Goal: Information Seeking & Learning: Understand process/instructions

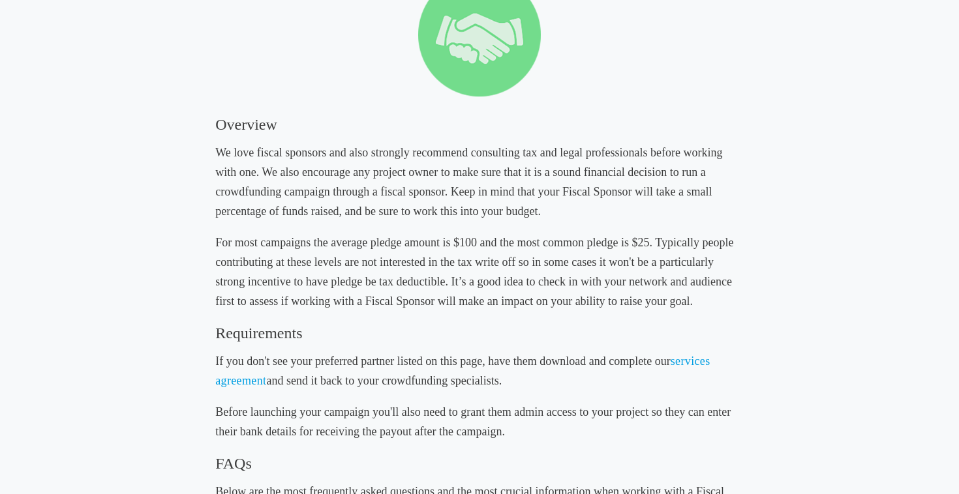
scroll to position [203, 0]
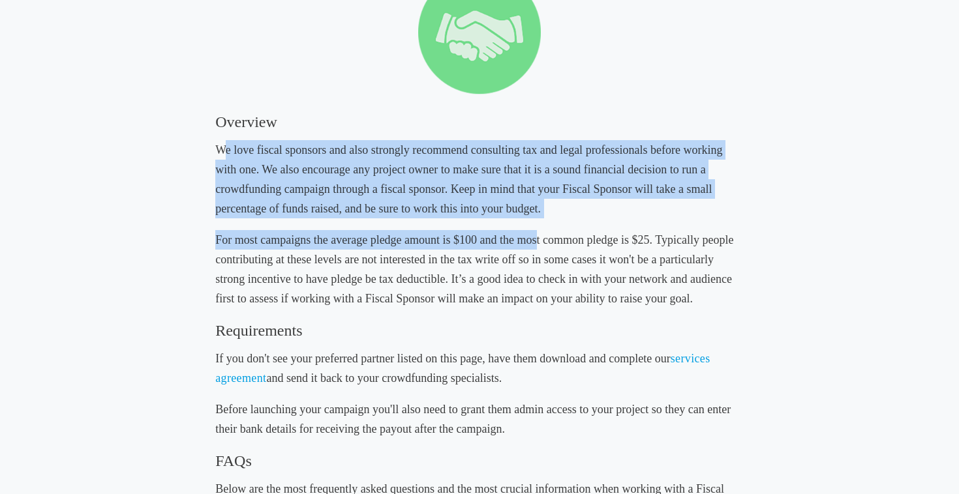
drag, startPoint x: 221, startPoint y: 151, endPoint x: 535, endPoint y: 238, distance: 325.5
click at [535, 238] on h5 "For most campaigns the average pledge amount is $100 and the most common pledge…" at bounding box center [479, 269] width 528 height 78
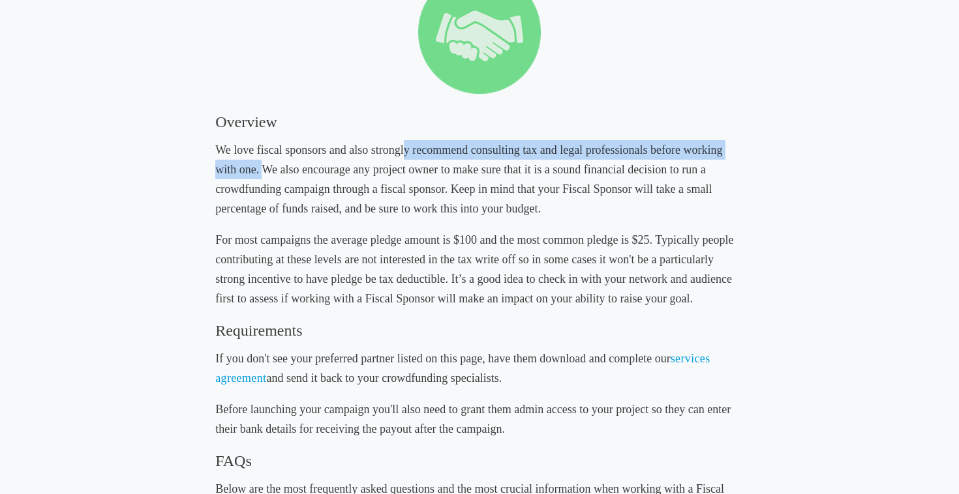
drag, startPoint x: 402, startPoint y: 151, endPoint x: 264, endPoint y: 169, distance: 138.8
click at [264, 169] on h5 "We love fiscal sponsors and also strongly recommend consulting tax and legal pr…" at bounding box center [479, 179] width 528 height 78
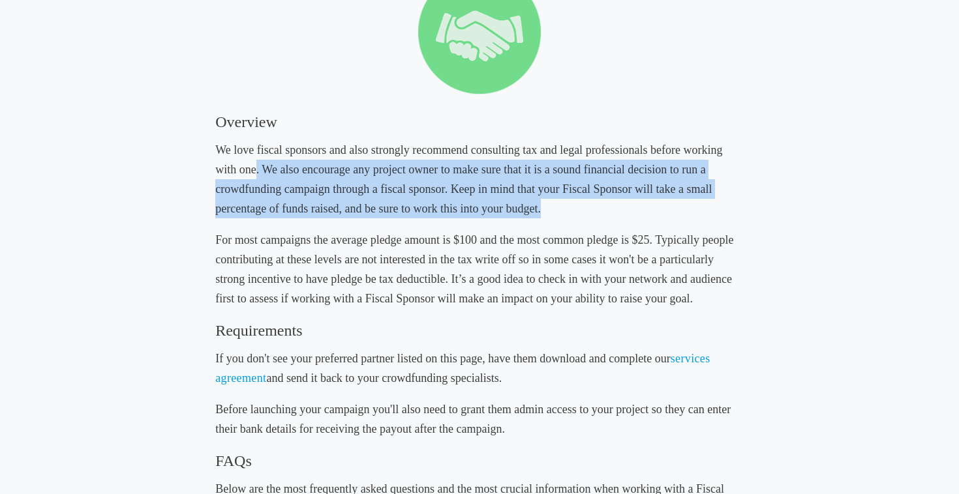
drag, startPoint x: 255, startPoint y: 169, endPoint x: 560, endPoint y: 206, distance: 306.9
click at [560, 206] on h5 "We love fiscal sponsors and also strongly recommend consulting tax and legal pr…" at bounding box center [479, 179] width 528 height 78
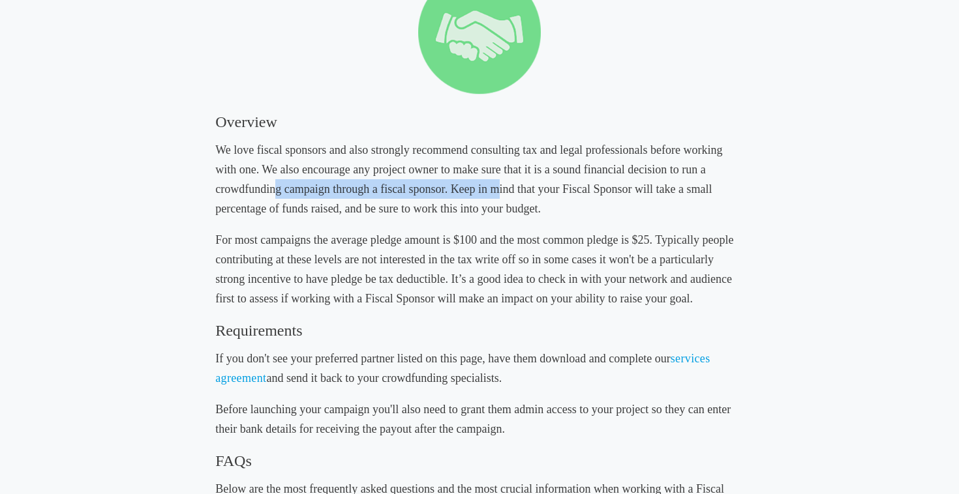
drag, startPoint x: 275, startPoint y: 179, endPoint x: 495, endPoint y: 187, distance: 220.0
click at [495, 187] on h5 "We love fiscal sponsors and also strongly recommend consulting tax and legal pr…" at bounding box center [479, 179] width 528 height 78
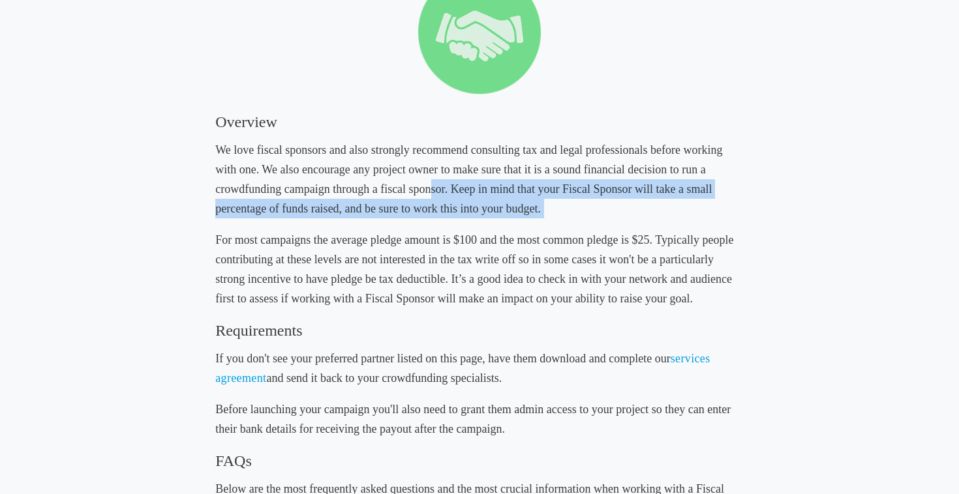
drag, startPoint x: 430, startPoint y: 179, endPoint x: 569, endPoint y: 225, distance: 147.1
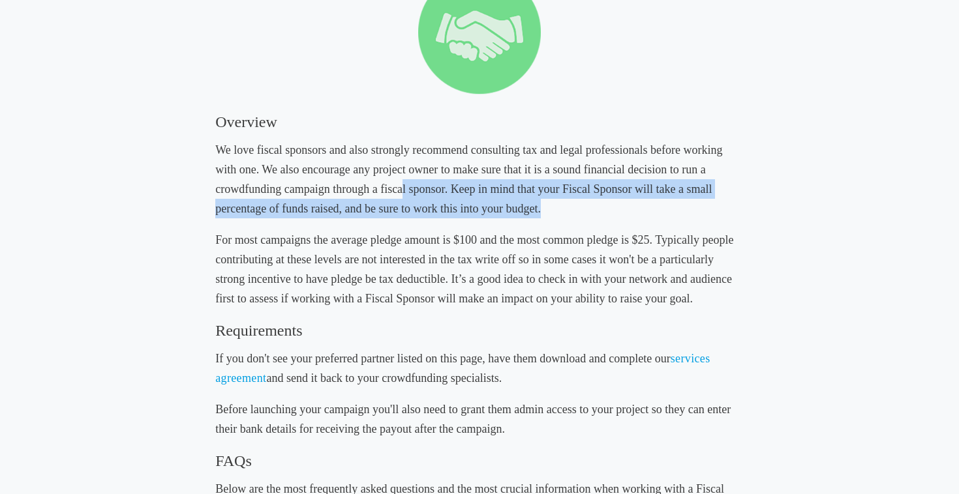
drag, startPoint x: 403, startPoint y: 191, endPoint x: 565, endPoint y: 209, distance: 162.7
click at [565, 209] on h5 "We love fiscal sponsors and also strongly recommend consulting tax and legal pr…" at bounding box center [479, 179] width 528 height 78
drag, startPoint x: 451, startPoint y: 191, endPoint x: 585, endPoint y: 208, distance: 134.8
click at [585, 208] on h5 "We love fiscal sponsors and also strongly recommend consulting tax and legal pr…" at bounding box center [479, 179] width 528 height 78
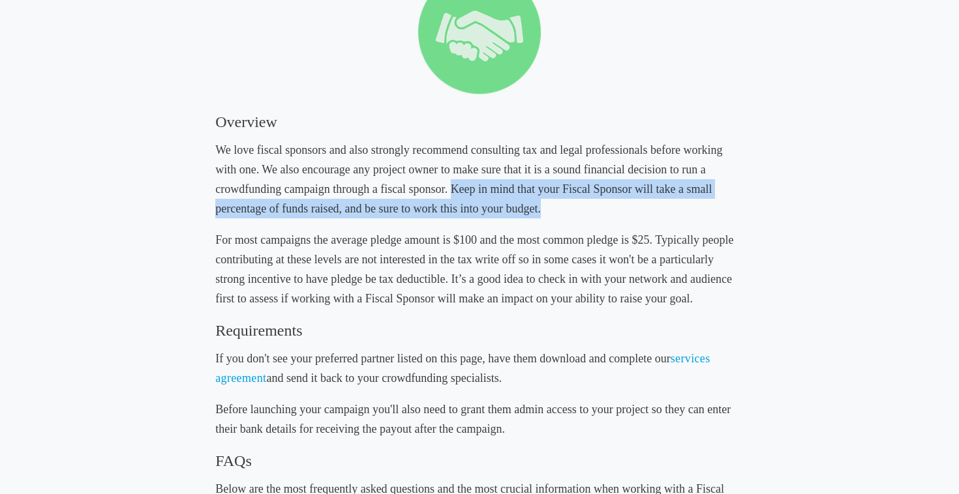
click at [585, 208] on h5 "We love fiscal sponsors and also strongly recommend consulting tax and legal pr…" at bounding box center [479, 179] width 528 height 78
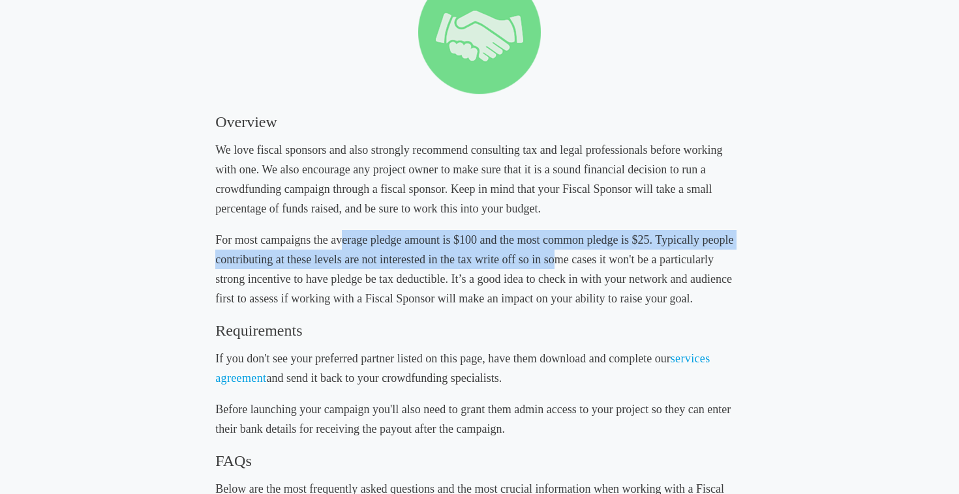
drag, startPoint x: 342, startPoint y: 244, endPoint x: 558, endPoint y: 250, distance: 216.0
click at [558, 250] on h5 "For most campaigns the average pledge amount is $100 and the most common pledge…" at bounding box center [479, 269] width 528 height 78
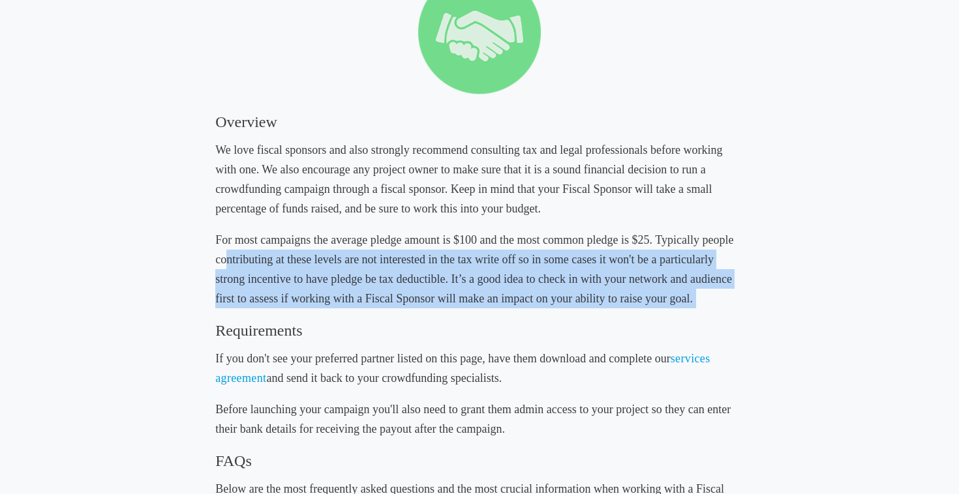
drag, startPoint x: 228, startPoint y: 262, endPoint x: 559, endPoint y: 318, distance: 335.3
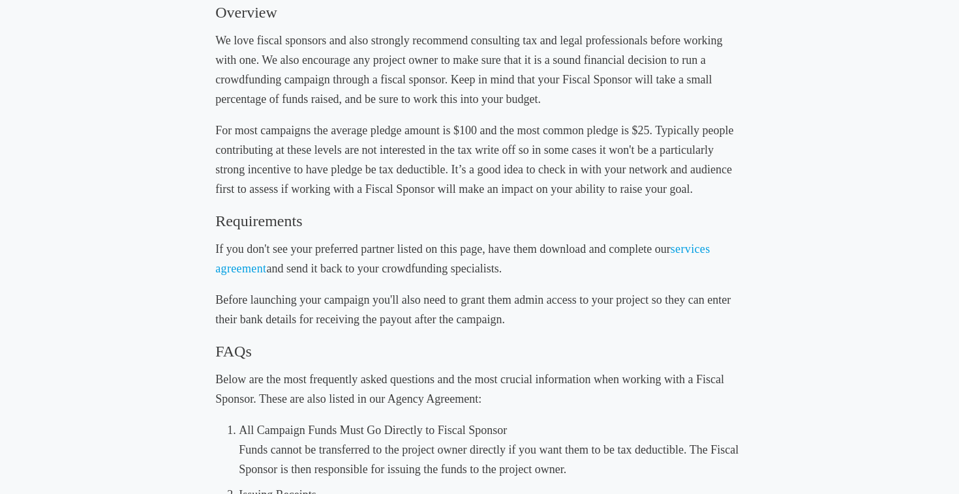
scroll to position [314, 0]
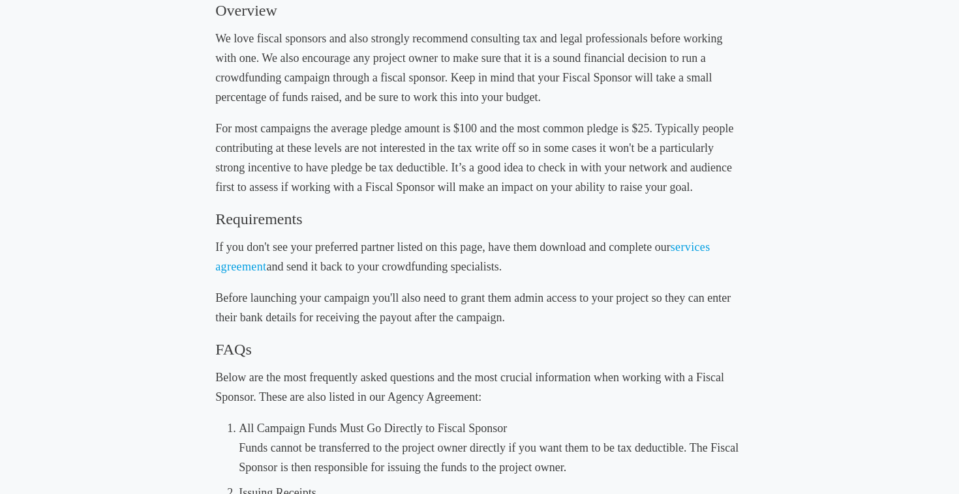
drag, startPoint x: 329, startPoint y: 241, endPoint x: 568, endPoint y: 265, distance: 239.9
click at [568, 265] on h5 "If you don't see your preferred partner listed on this page, have them download…" at bounding box center [479, 256] width 528 height 39
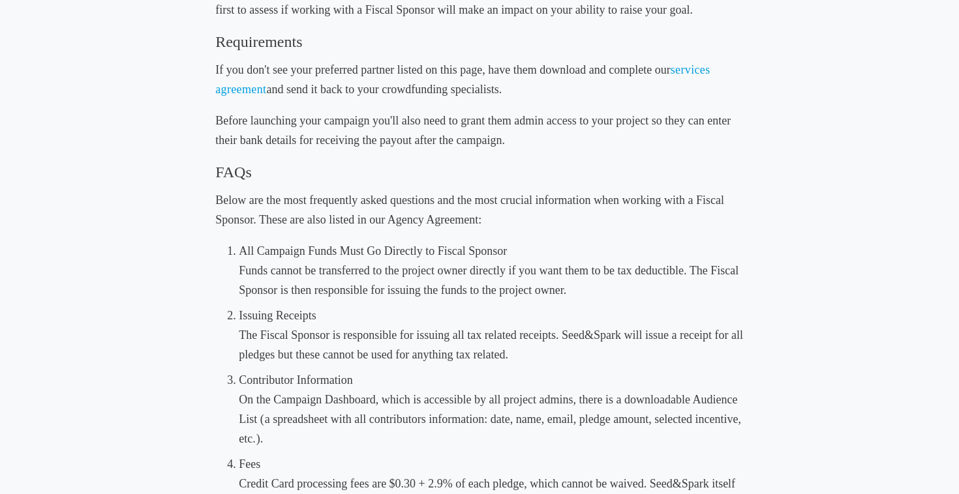
scroll to position [500, 0]
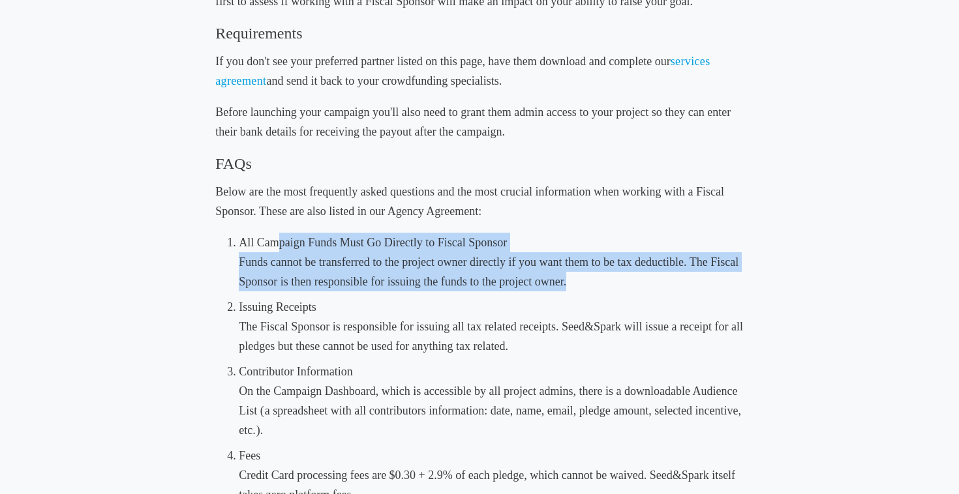
drag, startPoint x: 279, startPoint y: 239, endPoint x: 573, endPoint y: 282, distance: 298.1
click at [573, 283] on li "All Campaign Funds Must Go Directly to Fiscal Sponsor Funds cannot be transferr…" at bounding box center [491, 262] width 505 height 59
click at [573, 282] on li "All Campaign Funds Must Go Directly to Fiscal Sponsor Funds cannot be transferr…" at bounding box center [491, 262] width 505 height 59
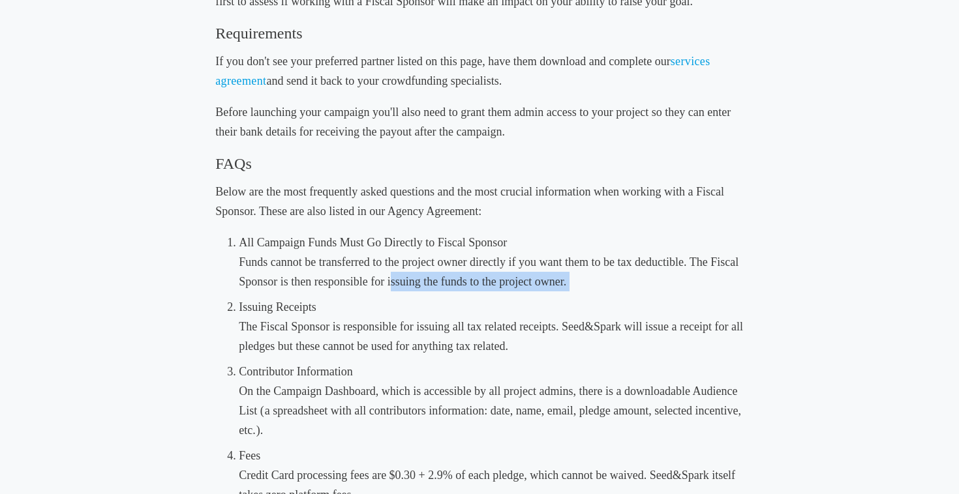
drag, startPoint x: 392, startPoint y: 273, endPoint x: 535, endPoint y: 292, distance: 144.2
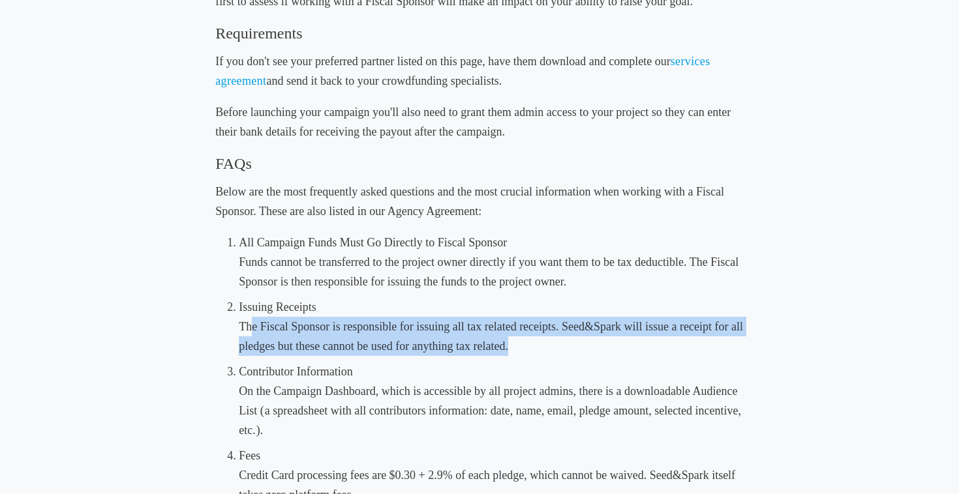
drag, startPoint x: 250, startPoint y: 326, endPoint x: 585, endPoint y: 350, distance: 336.2
click at [585, 350] on li "Issuing Receipts The Fiscal Sponsor is responsible for issuing all tax related …" at bounding box center [491, 326] width 505 height 59
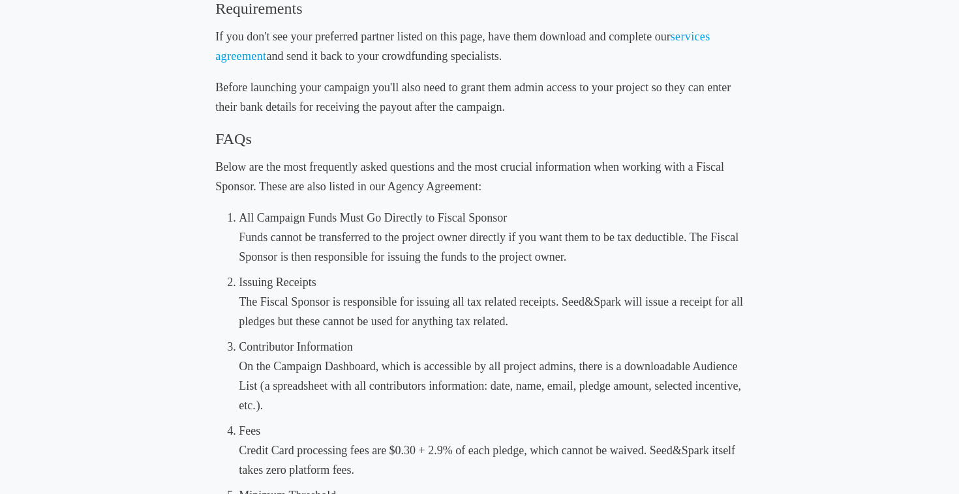
scroll to position [531, 0]
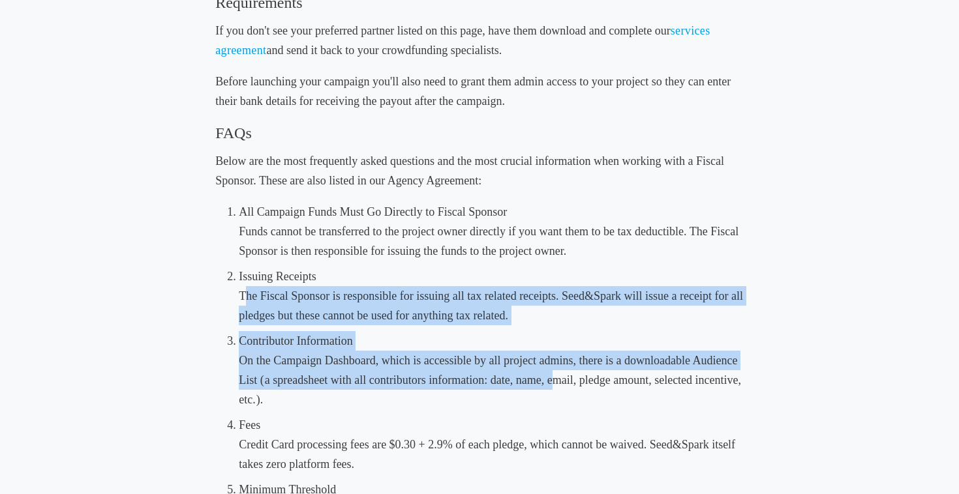
drag, startPoint x: 245, startPoint y: 300, endPoint x: 552, endPoint y: 369, distance: 314.8
click at [552, 369] on li "Contributor Information On the Campaign Dashboard, which is accessible by all p…" at bounding box center [491, 370] width 505 height 78
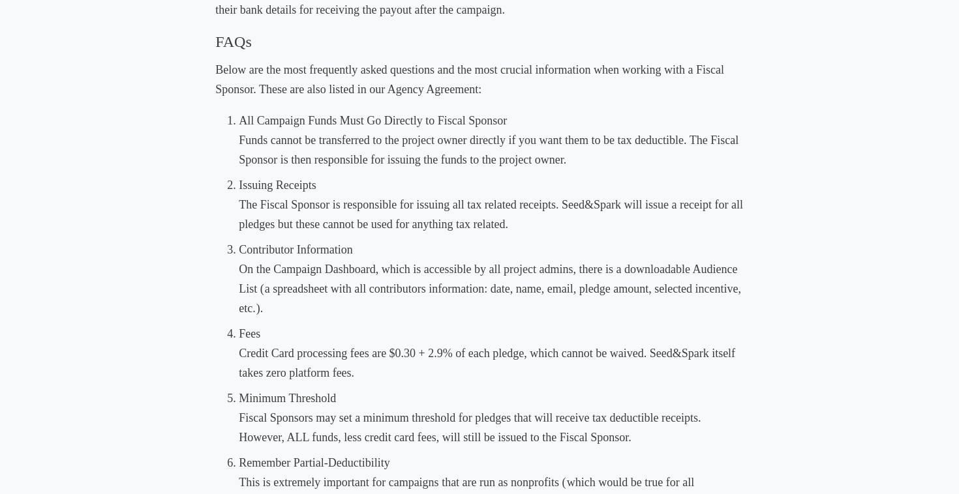
scroll to position [622, 0]
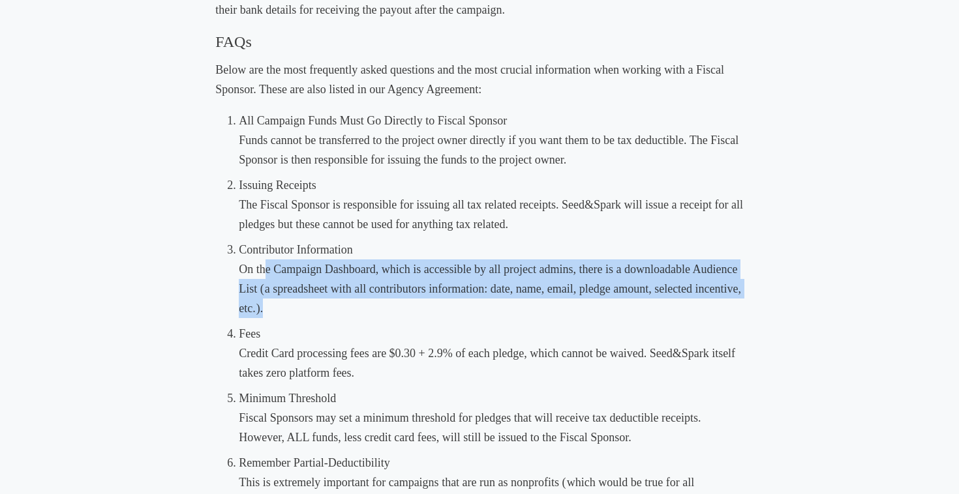
drag, startPoint x: 264, startPoint y: 269, endPoint x: 613, endPoint y: 305, distance: 350.9
click at [613, 305] on li "Contributor Information On the Campaign Dashboard, which is accessible by all p…" at bounding box center [491, 279] width 505 height 78
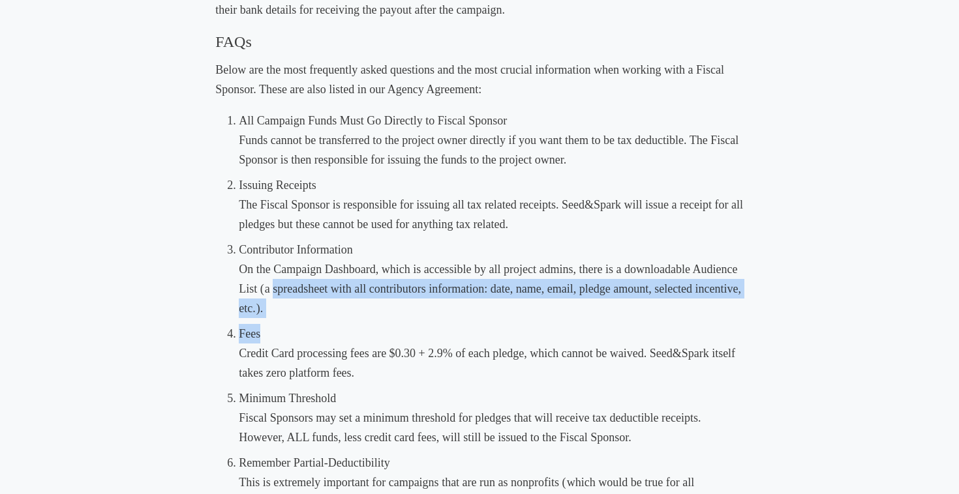
drag, startPoint x: 273, startPoint y: 290, endPoint x: 523, endPoint y: 326, distance: 251.7
click at [523, 326] on ol "All Campaign Funds Must Go Directly to Fiscal Sponsor Funds cannot be transferr…" at bounding box center [491, 444] width 505 height 667
click at [523, 326] on li "Fees Credit Card processing fees are $0.30 + 2.9% of each pledge, which cannot …" at bounding box center [491, 353] width 505 height 59
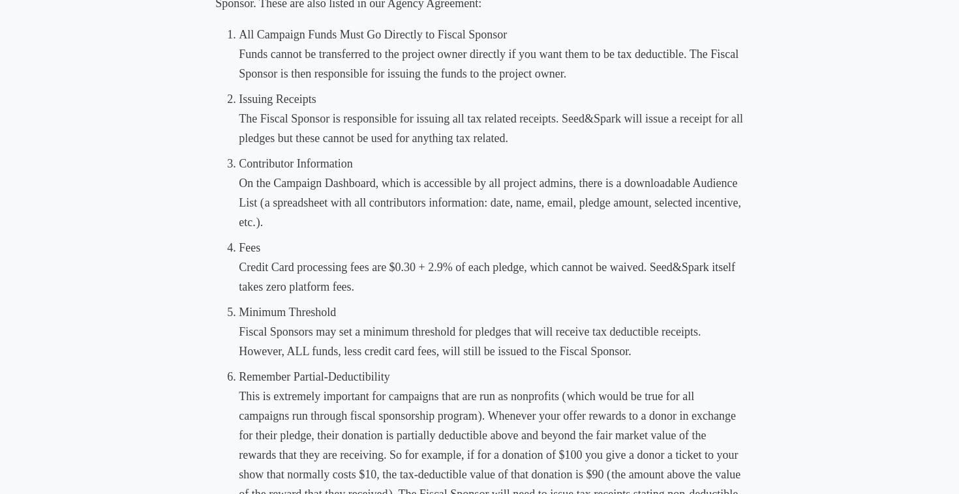
scroll to position [710, 0]
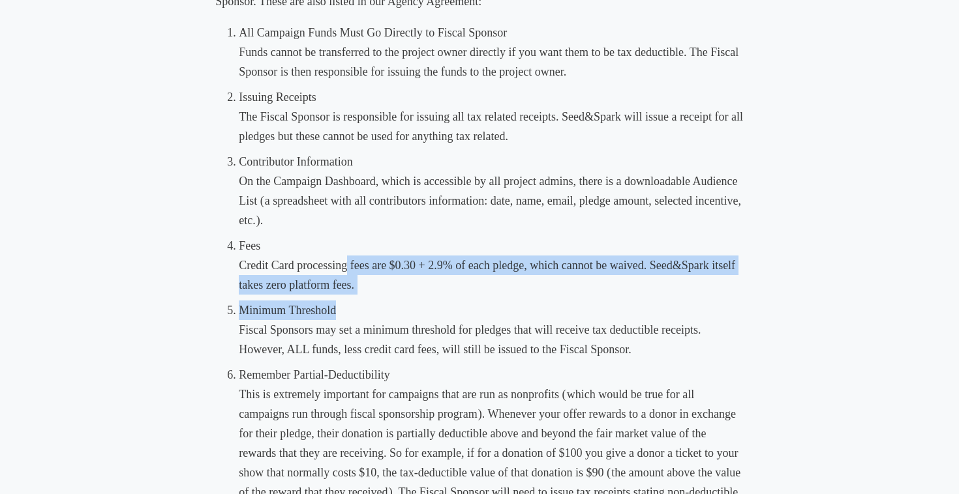
drag, startPoint x: 348, startPoint y: 260, endPoint x: 564, endPoint y: 301, distance: 220.4
click at [564, 301] on ol "All Campaign Funds Must Go Directly to Fiscal Sponsor Funds cannot be transferr…" at bounding box center [491, 356] width 505 height 667
click at [564, 301] on li "Minimum Threshold Fiscal Sponsors may set a minimum threshold for pledges that …" at bounding box center [491, 330] width 505 height 59
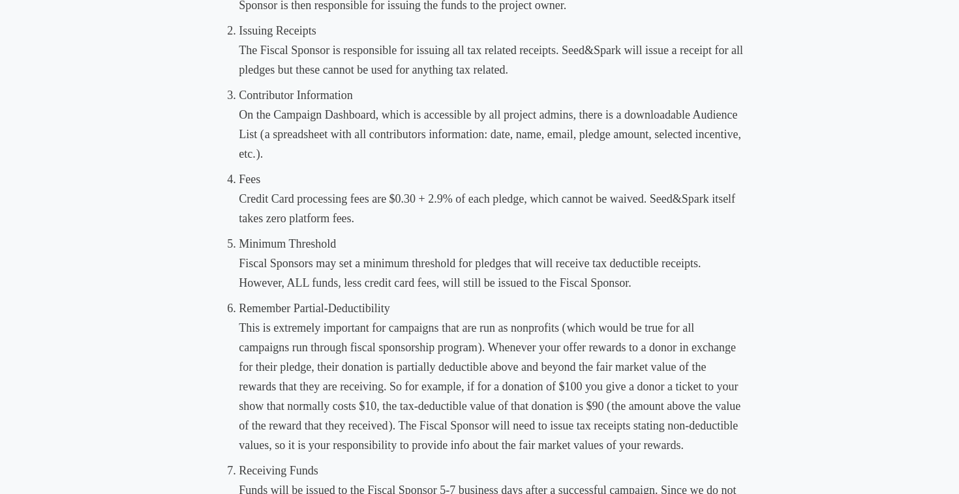
scroll to position [777, 0]
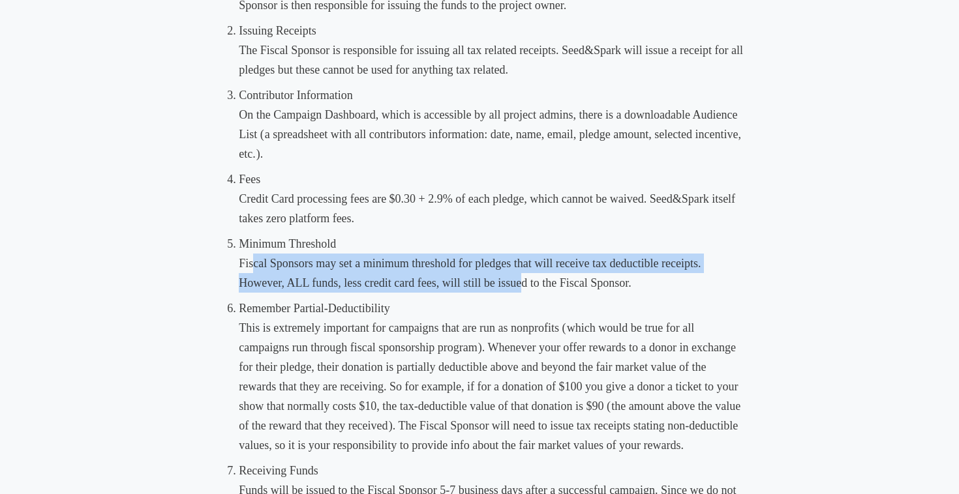
drag, startPoint x: 252, startPoint y: 259, endPoint x: 523, endPoint y: 277, distance: 271.3
click at [524, 278] on li "Minimum Threshold Fiscal Sponsors may set a minimum threshold for pledges that …" at bounding box center [491, 263] width 505 height 59
click at [523, 277] on li "Minimum Threshold Fiscal Sponsors may set a minimum threshold for pledges that …" at bounding box center [491, 263] width 505 height 59
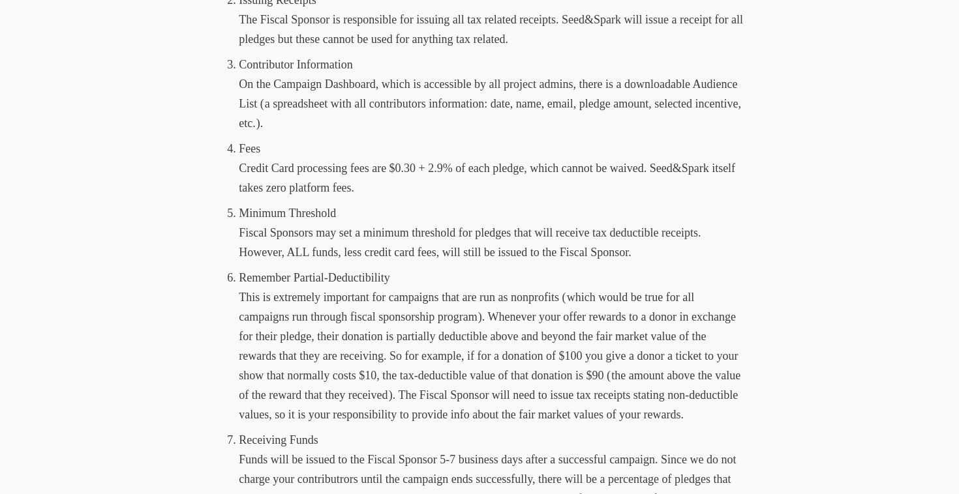
scroll to position [810, 0]
